Goal: Information Seeking & Learning: Learn about a topic

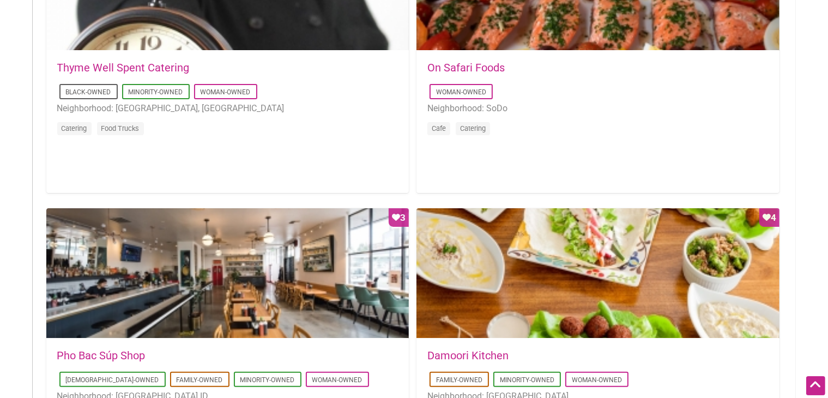
scroll to position [164, 0]
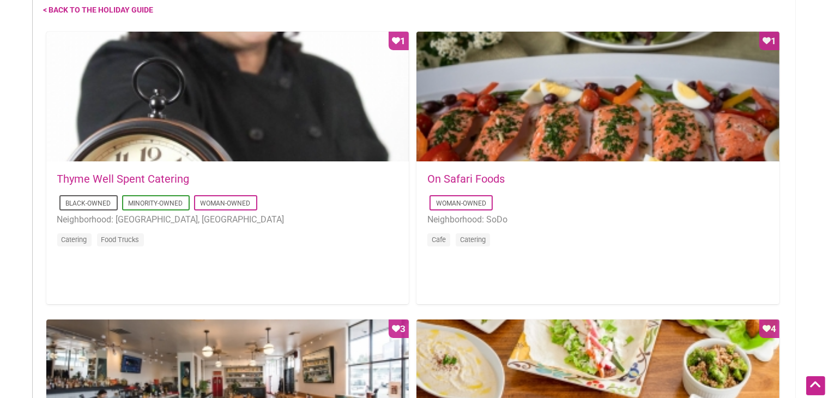
click at [471, 177] on link "On Safari Foods" at bounding box center [465, 178] width 77 height 13
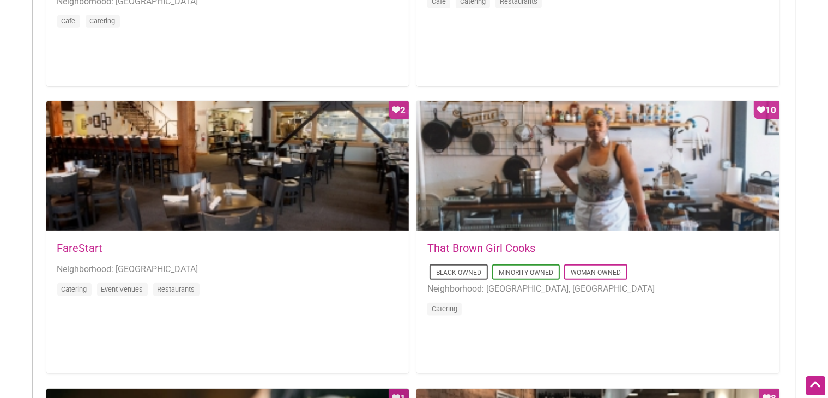
scroll to position [1254, 0]
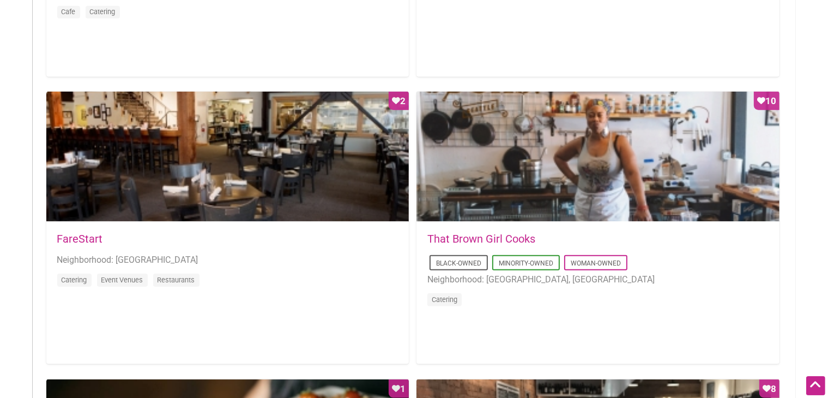
click at [79, 234] on link "FareStart" at bounding box center [80, 238] width 46 height 13
